Goal: Navigation & Orientation: Find specific page/section

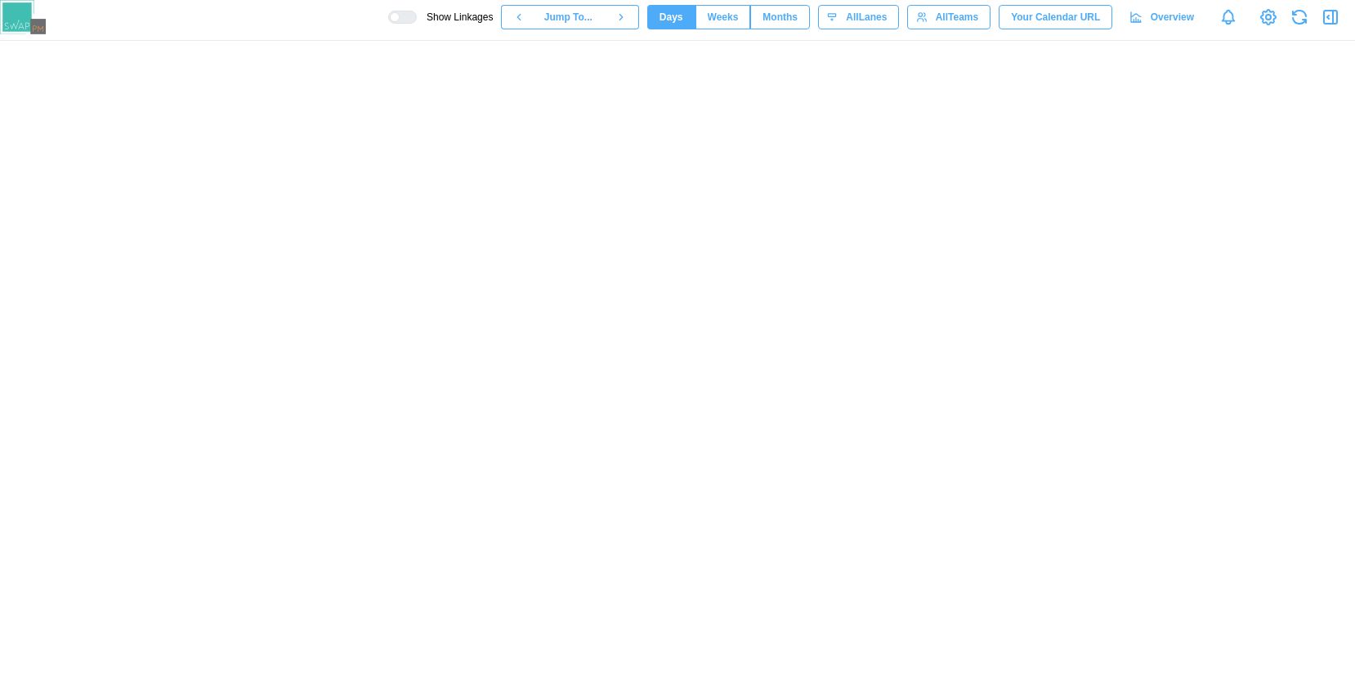
scroll to position [0, 65694]
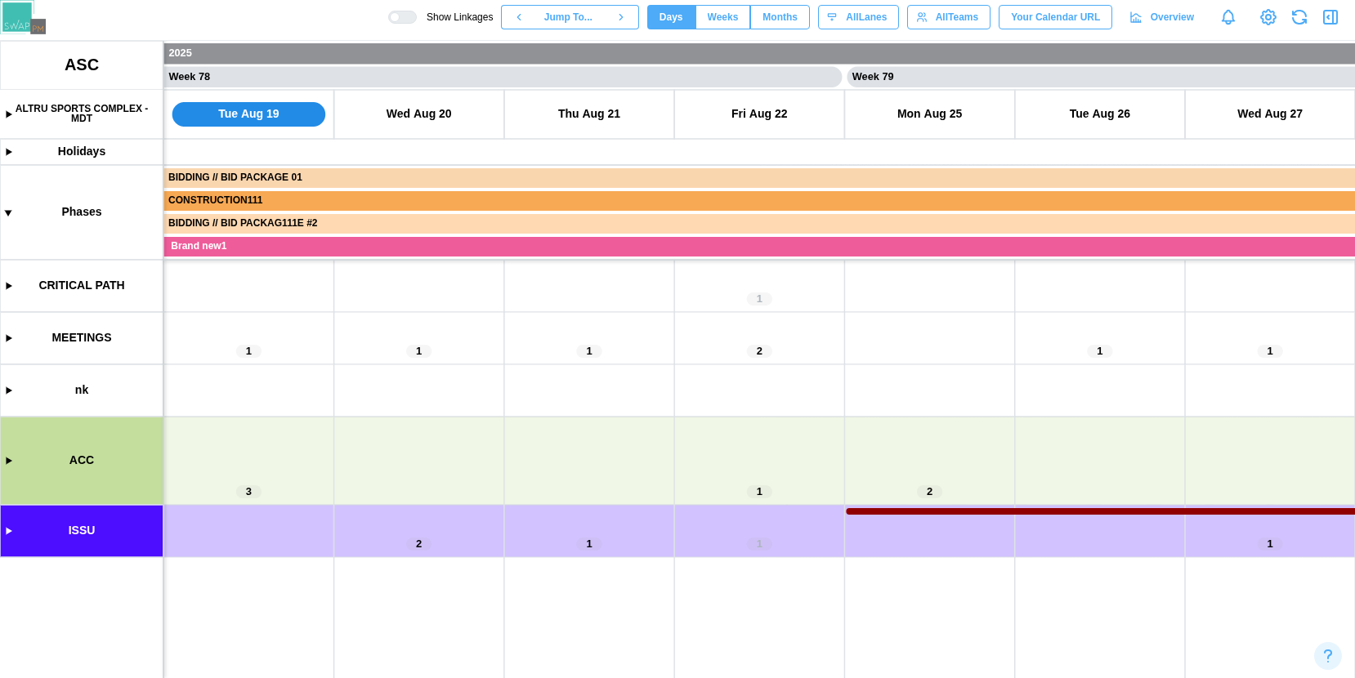
click at [11, 463] on canvas at bounding box center [677, 359] width 1355 height 637
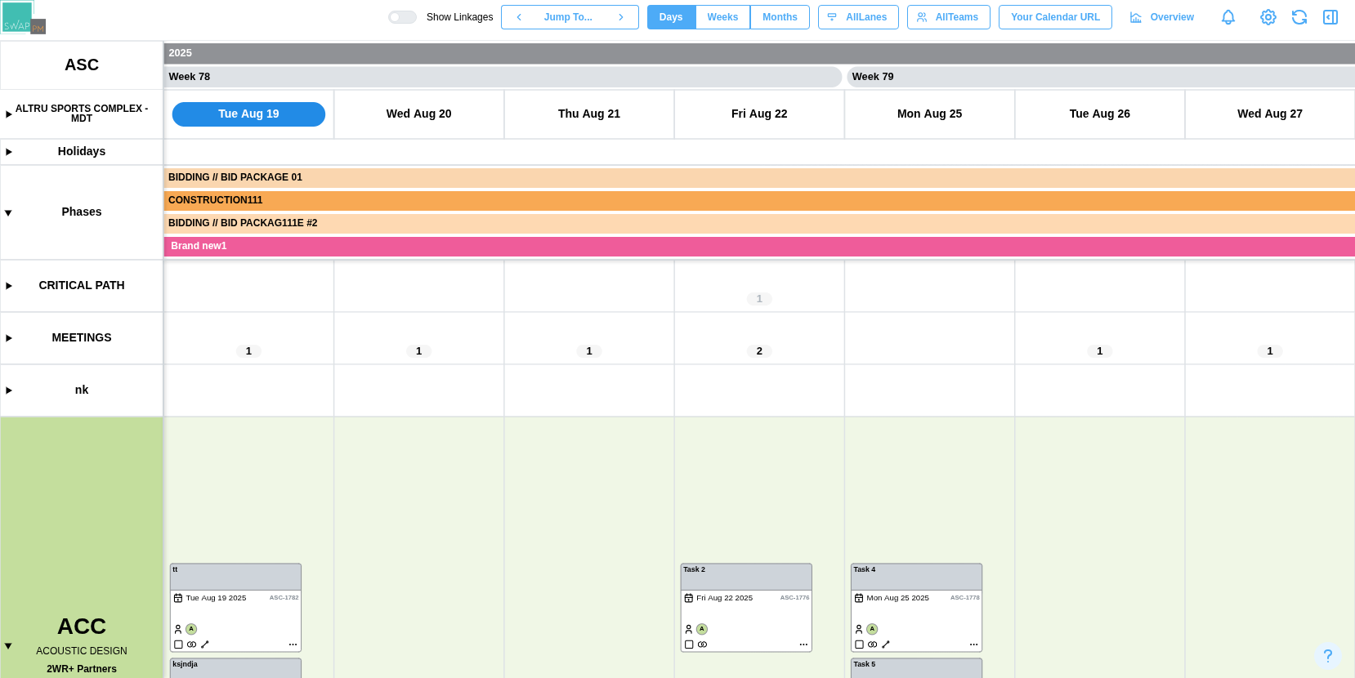
scroll to position [91, 0]
drag, startPoint x: 386, startPoint y: 490, endPoint x: 591, endPoint y: 395, distance: 225.2
click at [590, 395] on canvas at bounding box center [677, 359] width 1355 height 637
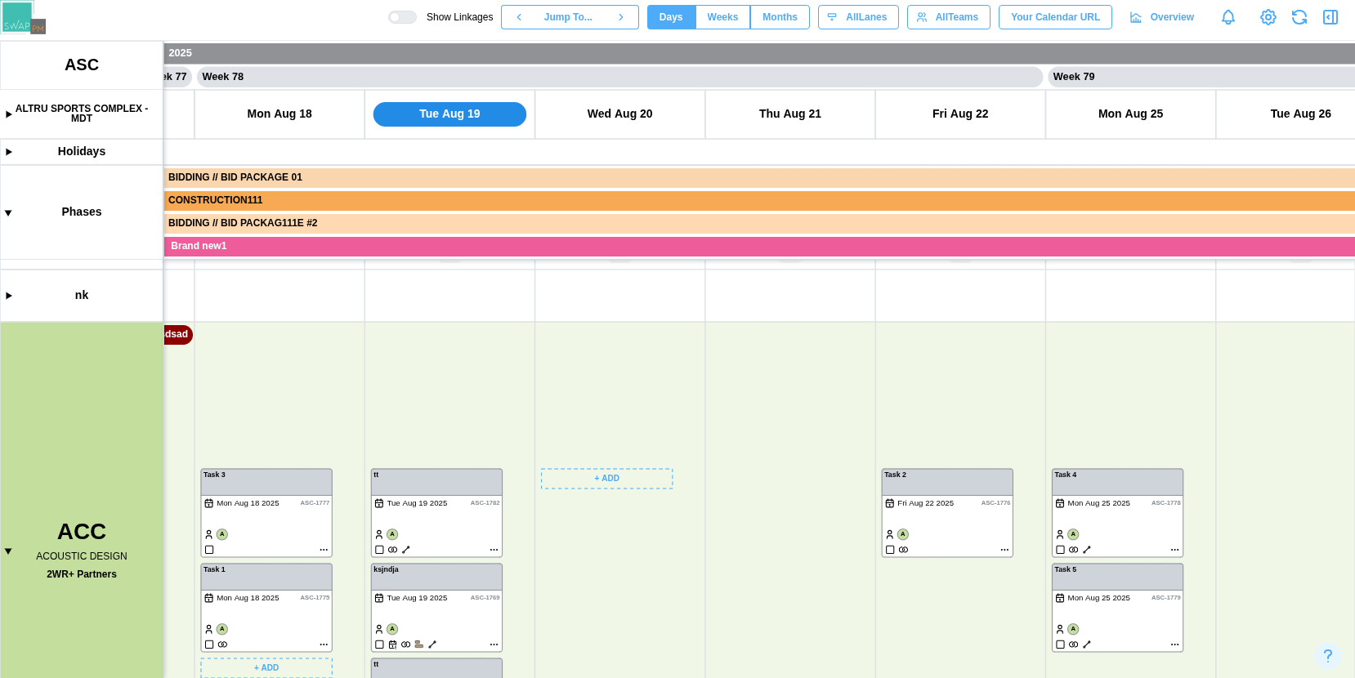
click at [271, 499] on canvas at bounding box center [677, 359] width 1355 height 637
click at [590, 494] on canvas at bounding box center [677, 359] width 1355 height 637
click at [470, 498] on canvas at bounding box center [677, 359] width 1355 height 637
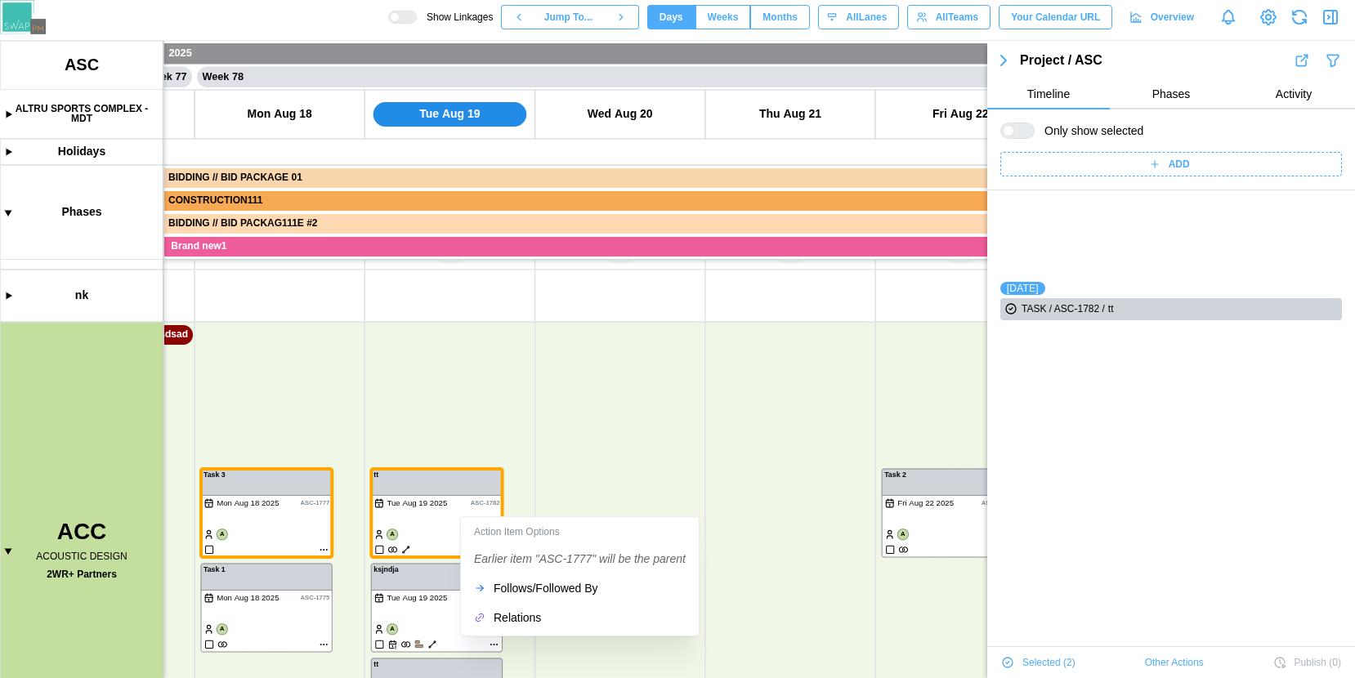
scroll to position [111, 0]
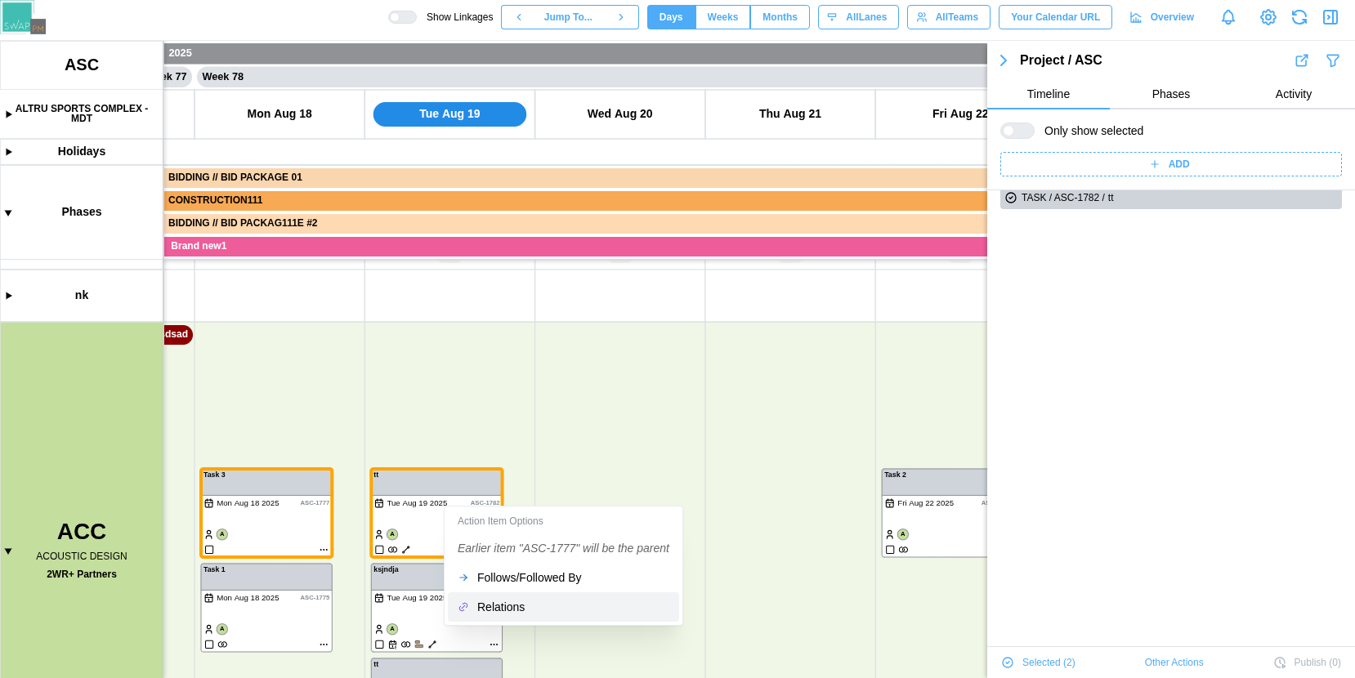
click at [499, 599] on button "Relations" at bounding box center [563, 606] width 231 height 29
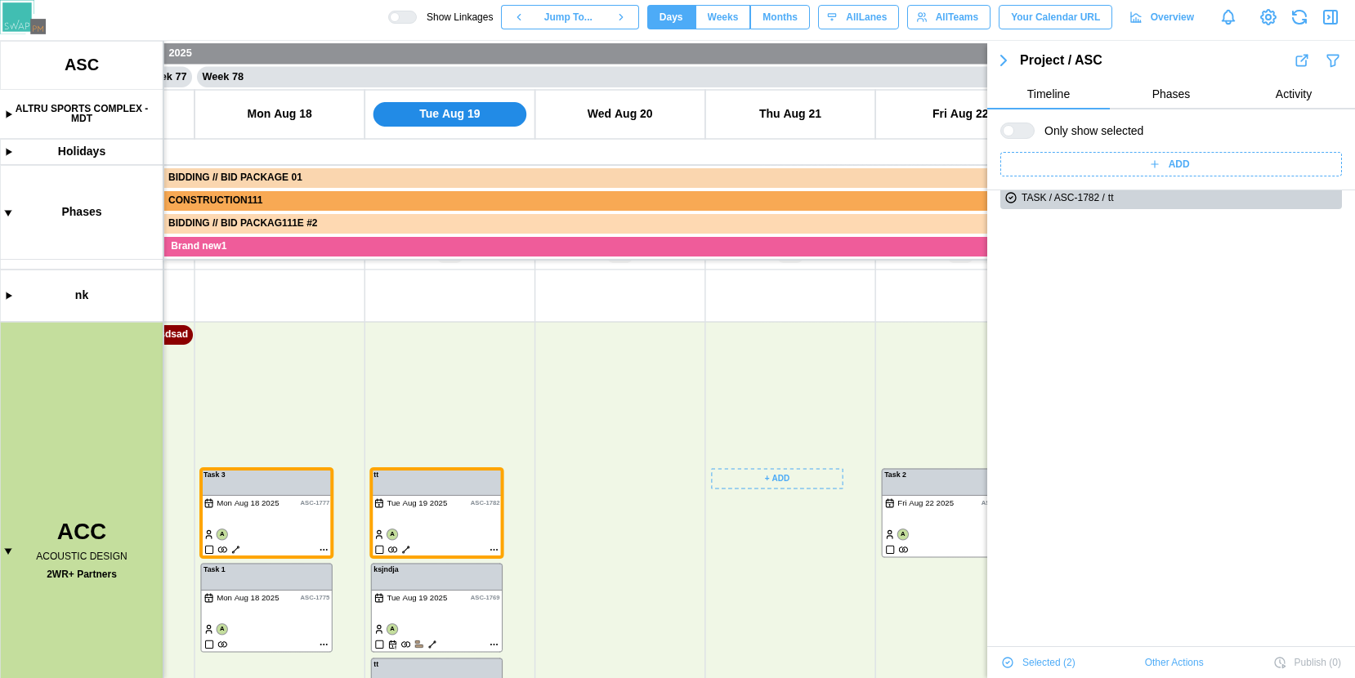
click at [750, 413] on canvas at bounding box center [677, 359] width 1355 height 637
